Goal: Check status: Check status

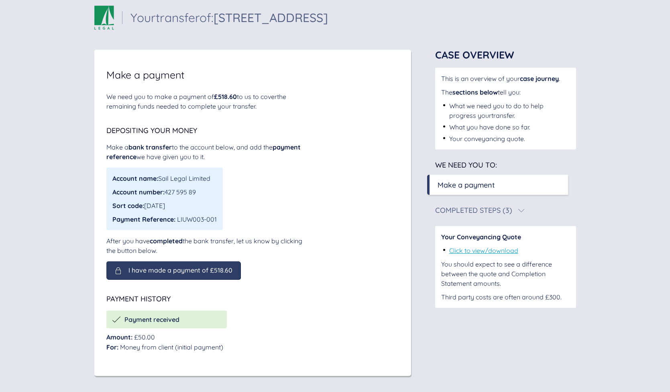
scroll to position [10, 0]
drag, startPoint x: 177, startPoint y: 220, endPoint x: 217, endPoint y: 220, distance: 40.1
click at [217, 220] on div "Account name: Sail Legal Limited Account number: 427 595 89 Sort code: 23-05-80…" at bounding box center [164, 199] width 116 height 63
copy div "LIUW003-001"
click at [190, 270] on span "I have made a payment of £518.60" at bounding box center [180, 270] width 104 height 7
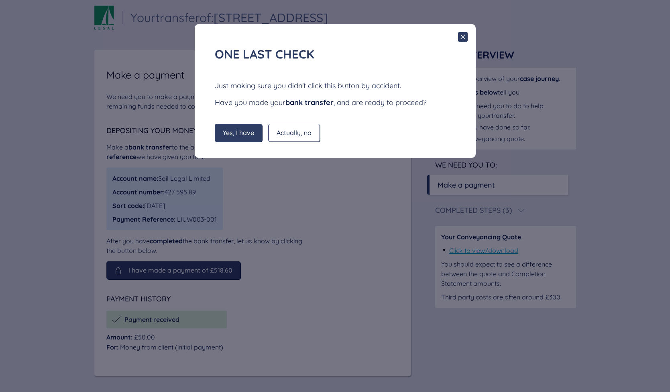
click at [240, 134] on span "Yes, I have" at bounding box center [238, 132] width 31 height 7
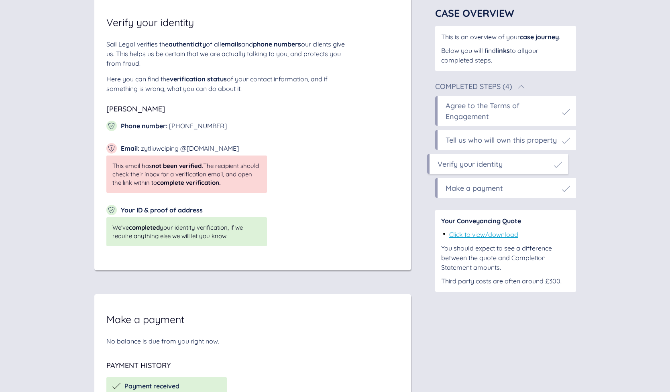
scroll to position [3520, 0]
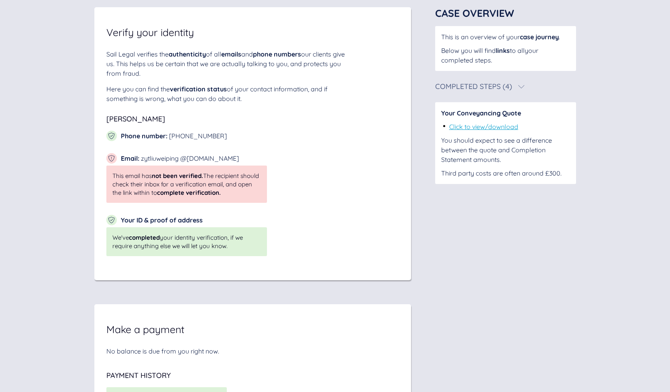
click at [506, 88] on div "Completed Steps (4)" at bounding box center [473, 86] width 77 height 7
click at [510, 128] on link "Click to view/download" at bounding box center [483, 127] width 69 height 8
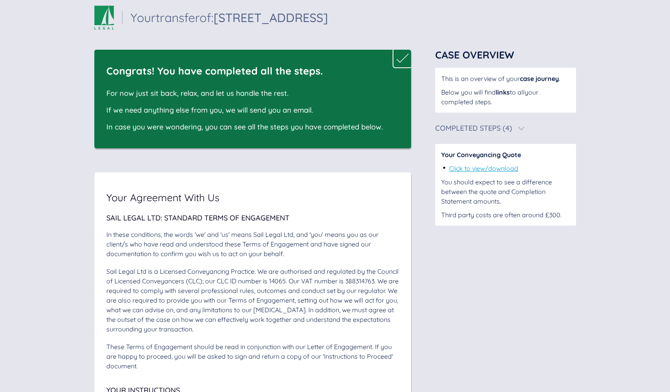
scroll to position [12, 0]
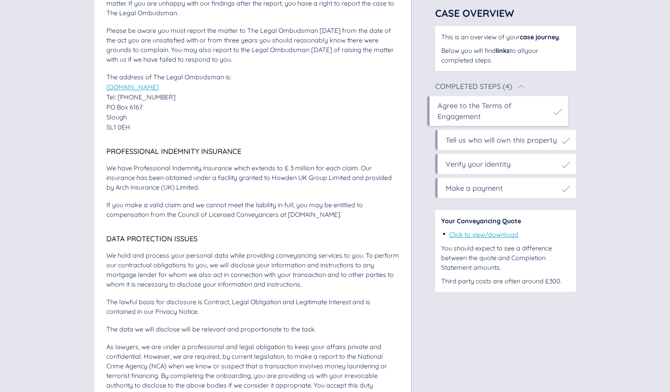
scroll to position [2416, 0]
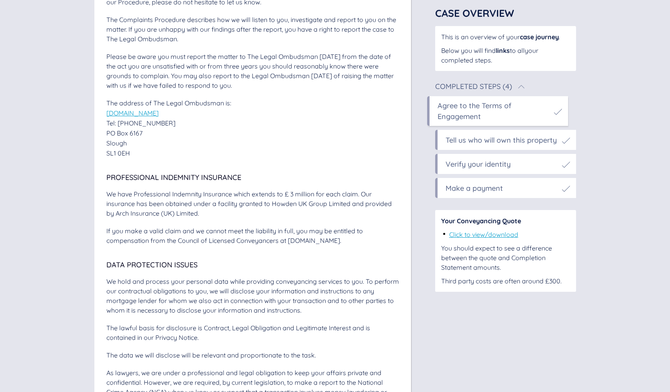
click at [483, 237] on link "Click to view/download" at bounding box center [483, 235] width 69 height 8
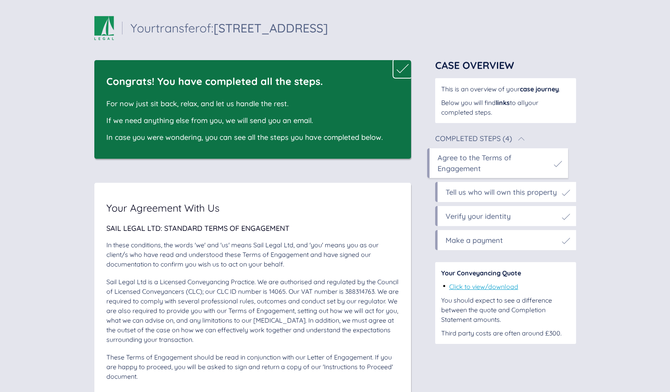
scroll to position [0, 0]
drag, startPoint x: 224, startPoint y: 26, endPoint x: 368, endPoint y: 28, distance: 144.1
click at [368, 28] on div "Your transfer of: 49 Long Reach Road Your transfer of: 49 Long Reach Road" at bounding box center [335, 28] width 482 height 24
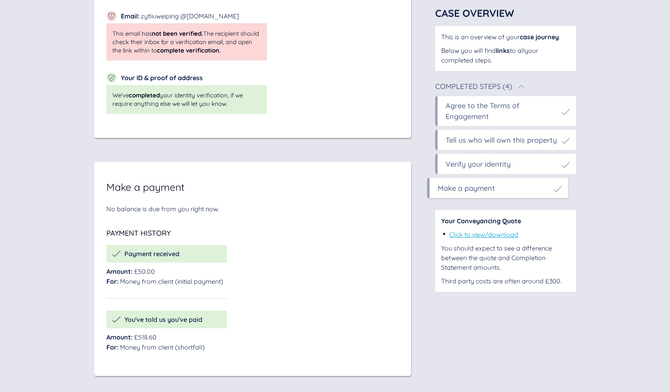
scroll to position [3691, 0]
drag, startPoint x: 126, startPoint y: 349, endPoint x: 193, endPoint y: 354, distance: 67.6
click at [210, 349] on div "For: Money from client (shortfall)" at bounding box center [166, 348] width 120 height 10
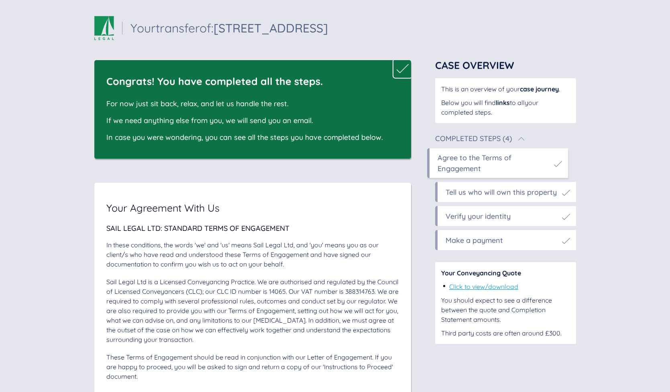
scroll to position [0, 0]
drag, startPoint x: 221, startPoint y: 28, endPoint x: 423, endPoint y: 88, distance: 210.8
click at [412, 35] on div "Your transfer of: 49 Long Reach Road Your transfer of: 49 Long Reach Road" at bounding box center [335, 28] width 482 height 24
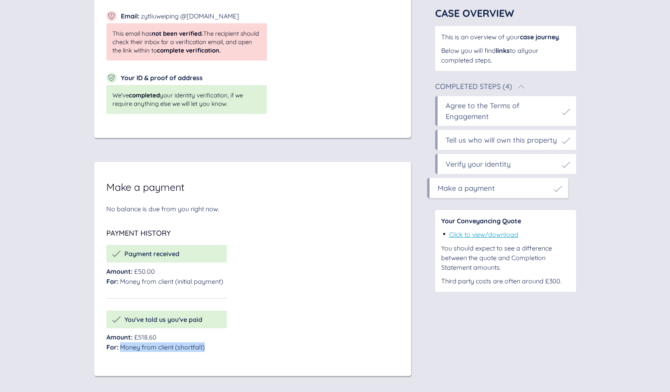
scroll to position [3691, 0]
drag, startPoint x: 107, startPoint y: 338, endPoint x: 218, endPoint y: 348, distance: 110.8
click at [217, 348] on div "Amount: £518.60 For: Money from client (shortfall)" at bounding box center [166, 343] width 120 height 20
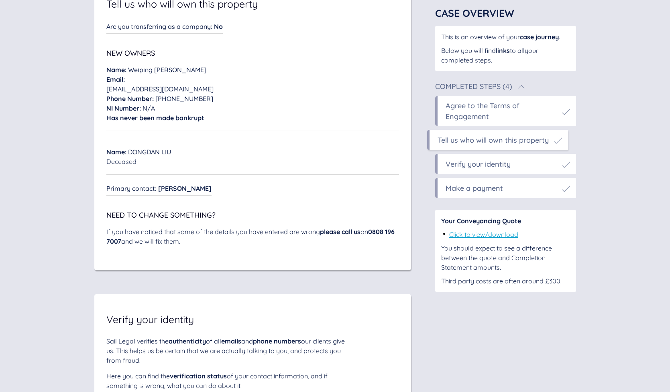
scroll to position [3229, 0]
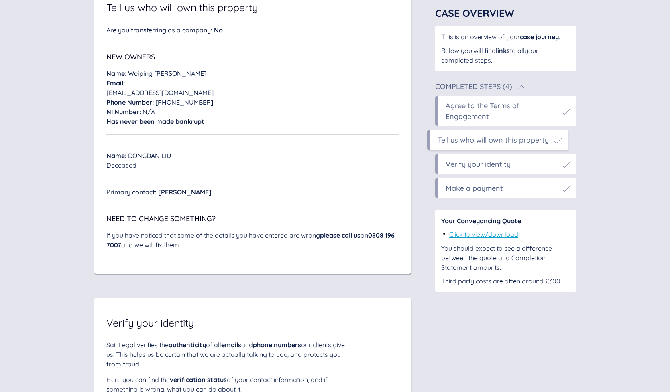
drag, startPoint x: 378, startPoint y: 265, endPoint x: 388, endPoint y: 270, distance: 12.0
click at [388, 250] on div "If you have noticed that some of the details you have entered are wrong please …" at bounding box center [252, 240] width 293 height 19
drag, startPoint x: 390, startPoint y: 281, endPoint x: 369, endPoint y: 267, distance: 25.4
click at [390, 274] on div "Tell us who will own this property Are you transferring as a company : No Are y…" at bounding box center [252, 128] width 317 height 292
drag, startPoint x: 374, startPoint y: 265, endPoint x: 132, endPoint y: 275, distance: 242.2
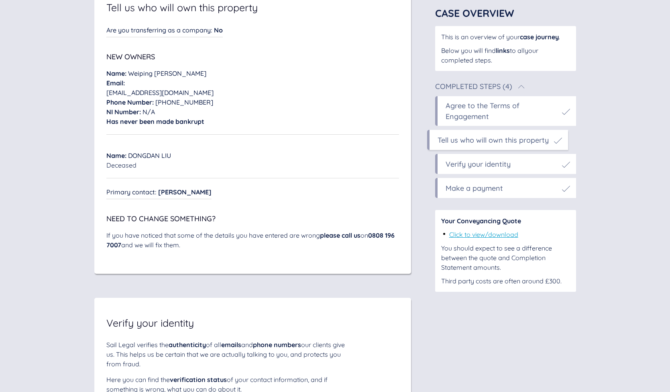
click at [132, 250] on div "If you have noticed that some of the details you have entered are wrong please …" at bounding box center [252, 240] width 293 height 19
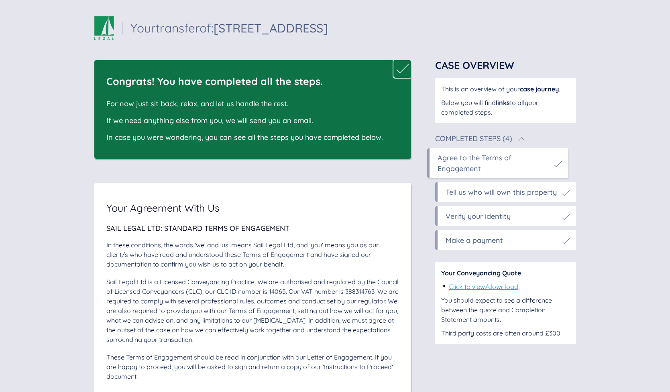
drag, startPoint x: 220, startPoint y: 26, endPoint x: 342, endPoint y: 24, distance: 121.6
click at [342, 24] on div "Your transfer of: 49 Long Reach Road Your transfer of: 49 Long Reach Road" at bounding box center [335, 28] width 482 height 24
copy div "[STREET_ADDRESS]"
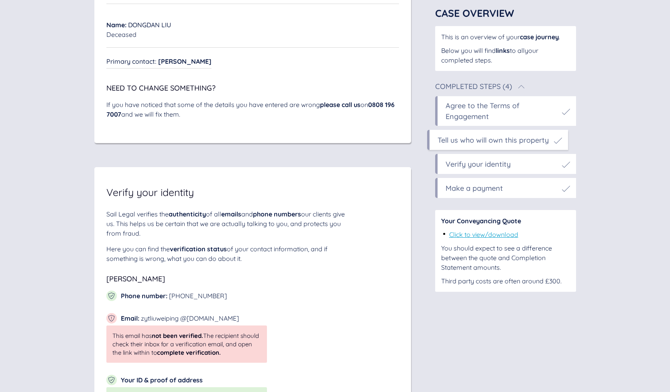
scroll to position [3286, 0]
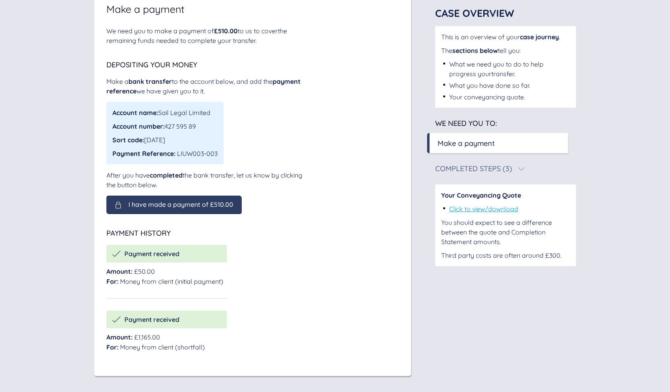
scroll to position [76, 0]
click at [511, 210] on link "Click to view/download" at bounding box center [483, 209] width 69 height 8
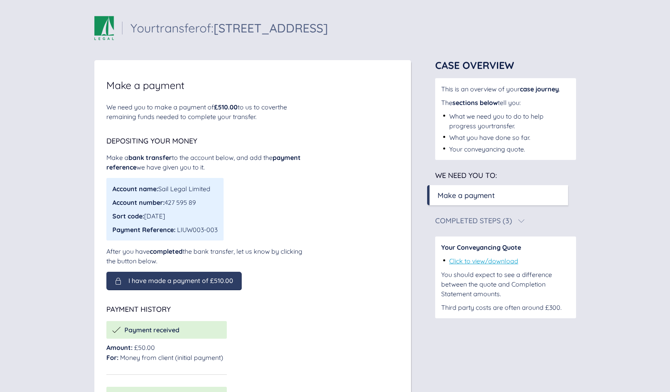
scroll to position [0, 0]
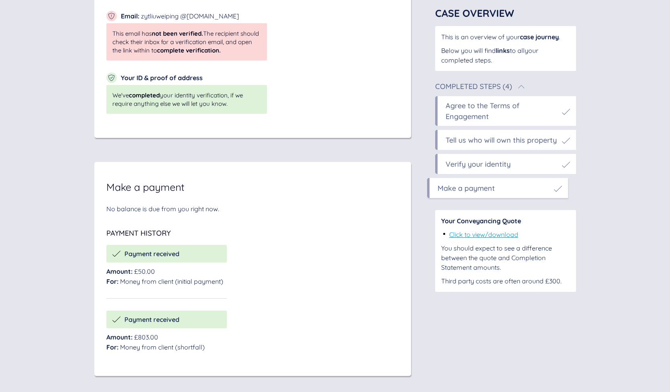
scroll to position [3691, 0]
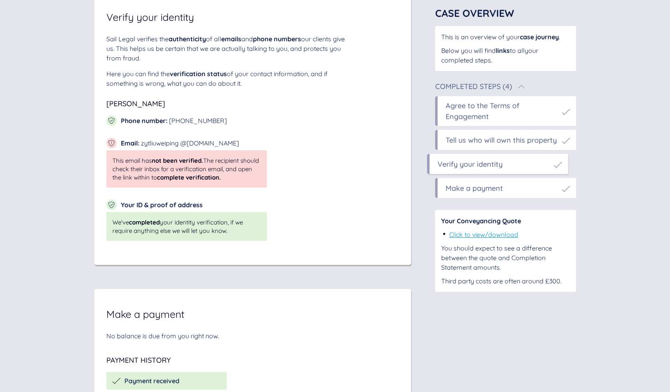
scroll to position [3512, 0]
